Goal: Find specific page/section: Find specific page/section

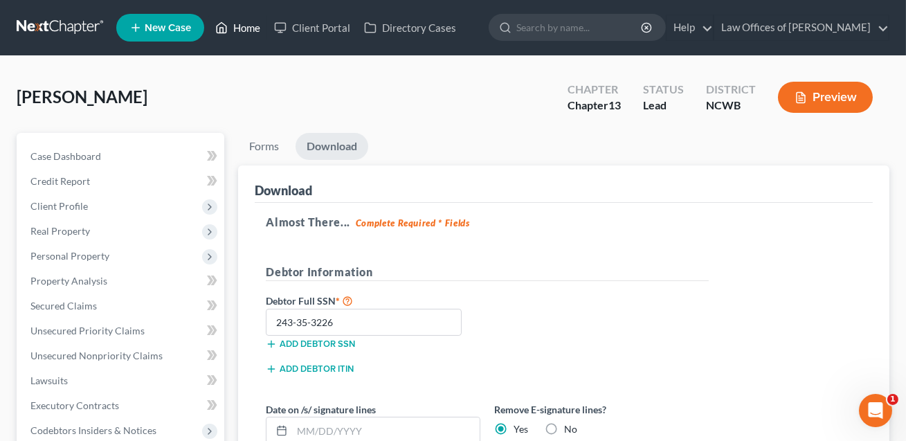
click at [246, 32] on link "Home" at bounding box center [237, 27] width 59 height 25
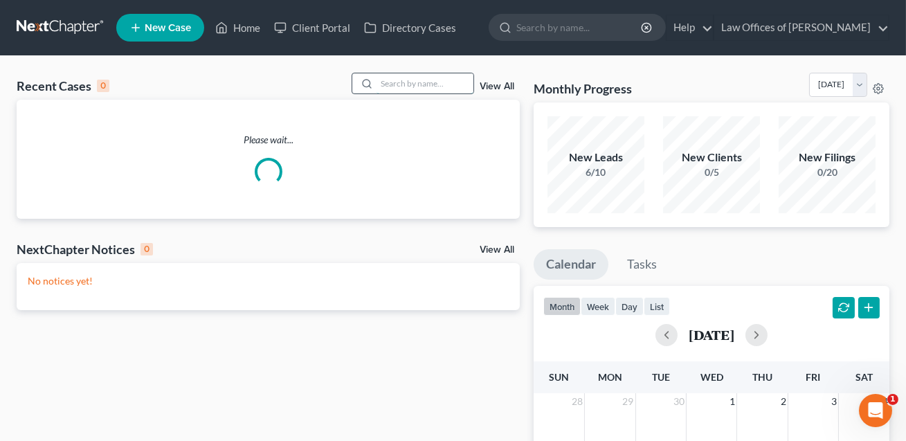
click at [390, 81] on input "search" at bounding box center [424, 83] width 97 height 20
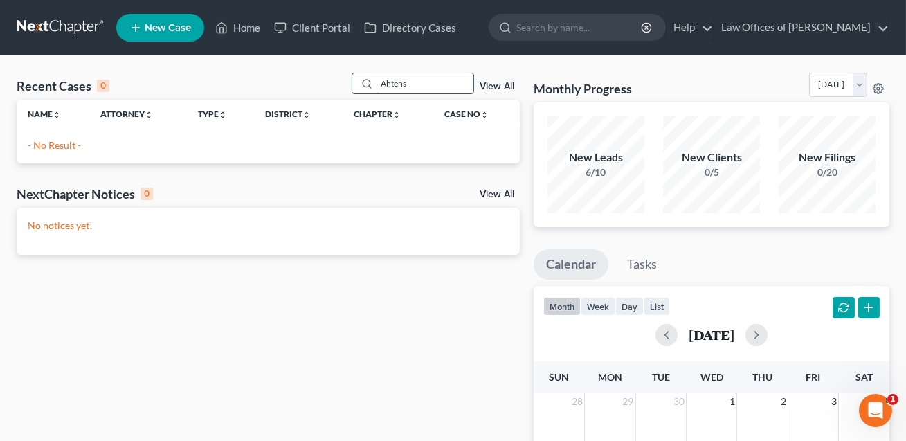
click at [395, 86] on input "Ahtens" at bounding box center [424, 83] width 97 height 20
click at [425, 77] on input "[PERSON_NAME]" at bounding box center [424, 83] width 97 height 20
drag, startPoint x: 348, startPoint y: 1, endPoint x: 418, endPoint y: 84, distance: 108.0
click at [408, 80] on input "[PERSON_NAME]" at bounding box center [424, 83] width 97 height 20
type input "A"
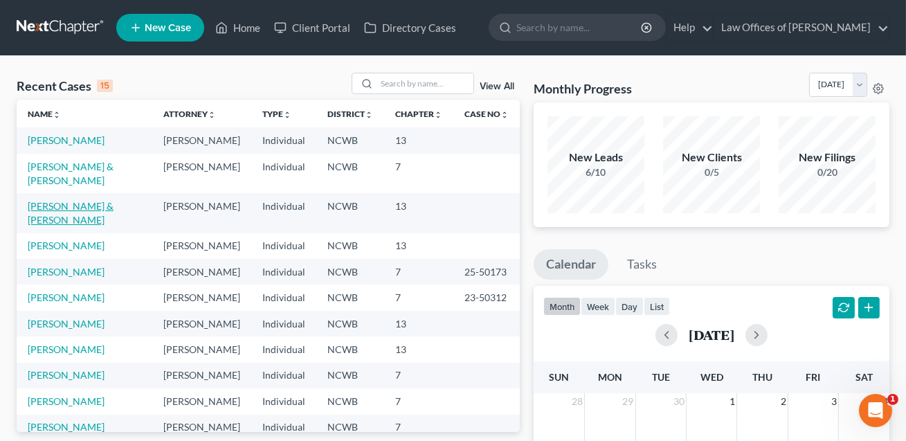
click at [55, 226] on link "[PERSON_NAME] & [PERSON_NAME]" at bounding box center [71, 213] width 86 height 26
